Goal: Find specific page/section: Find specific page/section

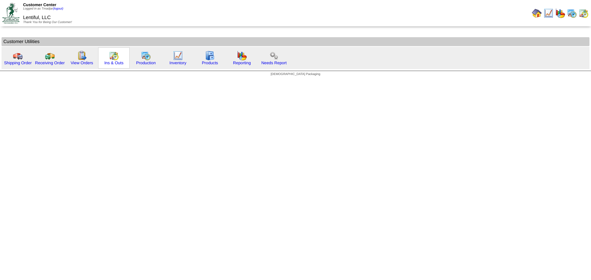
click at [114, 58] on img at bounding box center [114, 56] width 10 height 10
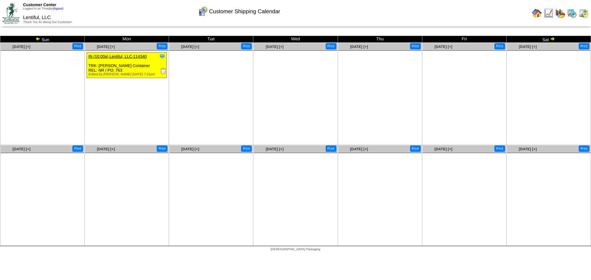
click at [162, 69] on img at bounding box center [163, 71] width 6 height 6
click at [573, 13] on img at bounding box center [572, 13] width 10 height 10
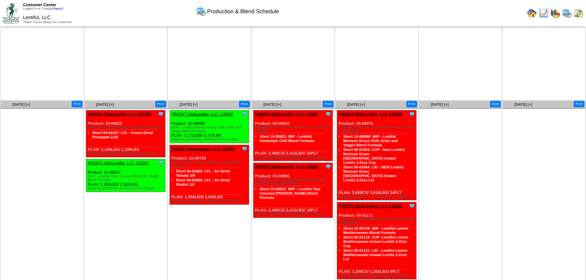
scroll to position [45, 0]
